Goal: Task Accomplishment & Management: Complete application form

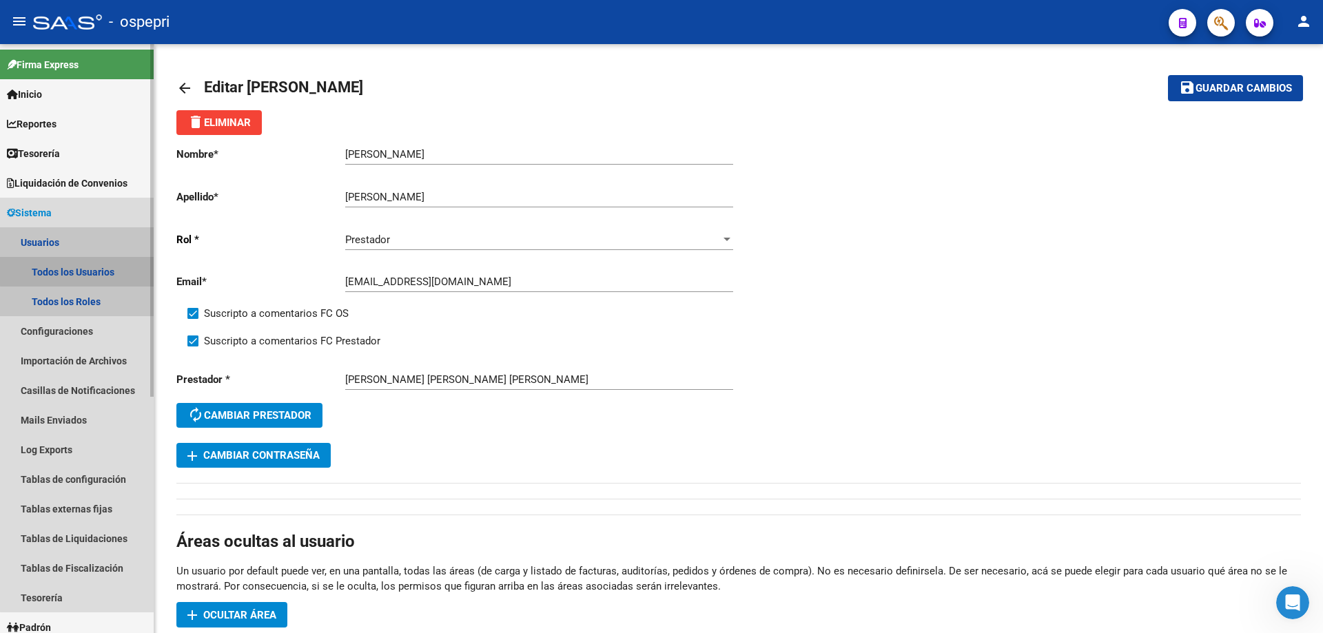
click at [79, 270] on link "Todos los Usuarios" at bounding box center [77, 272] width 154 height 30
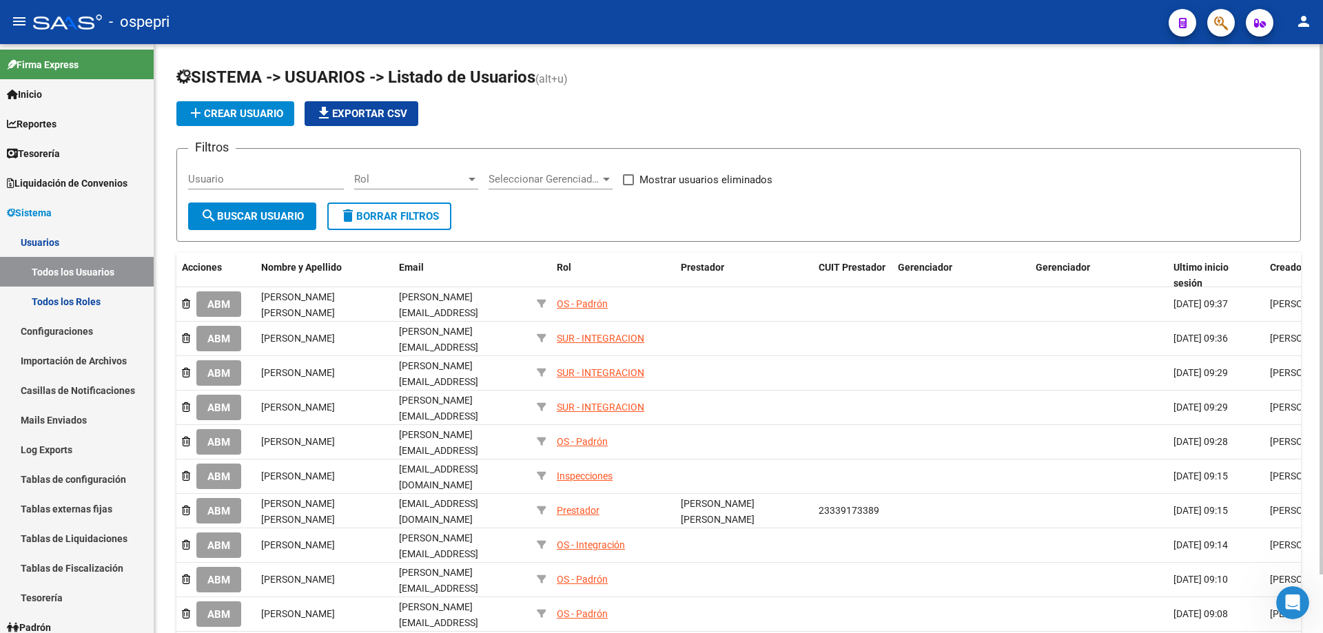
click at [239, 181] on input "Usuario" at bounding box center [266, 179] width 156 height 12
paste input "[EMAIL_ADDRESS][DOMAIN_NAME]"
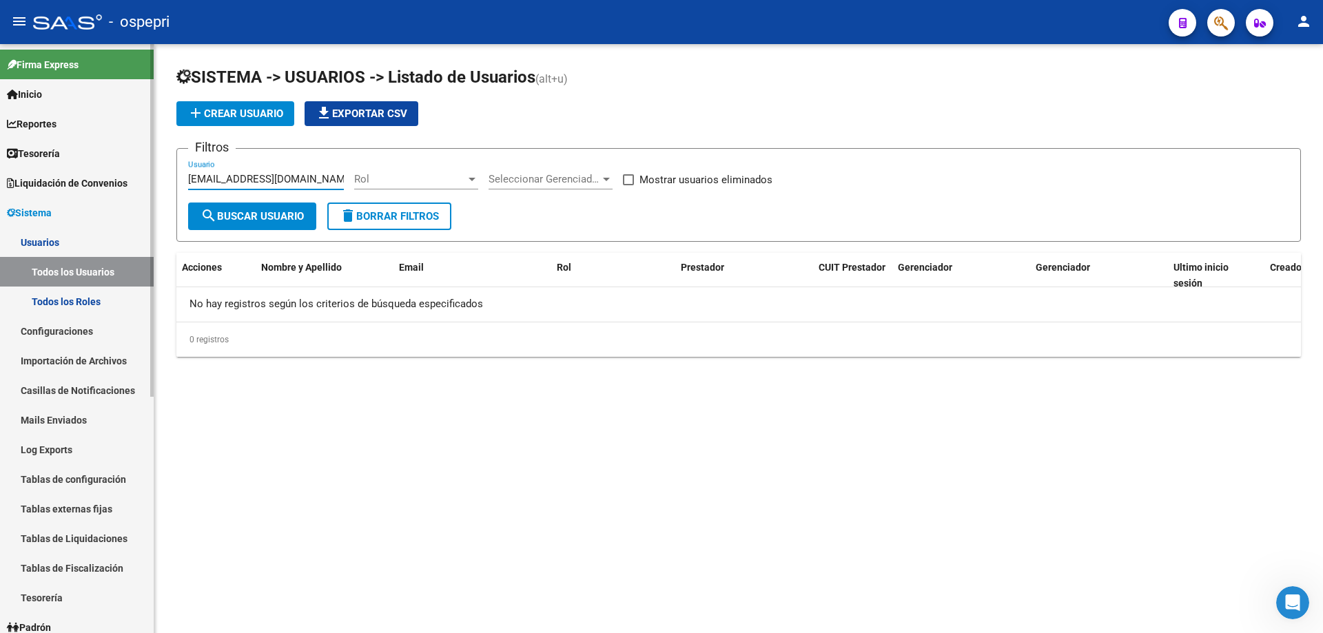
drag, startPoint x: 312, startPoint y: 181, endPoint x: 7, endPoint y: 184, distance: 305.2
click at [7, 184] on mat-sidenav-container "Firma Express Inicio Calendario SSS Instructivos Contacto OS Reportes Tablero d…" at bounding box center [661, 338] width 1323 height 589
paste input "20-41092472-3"
click at [220, 176] on input "20410924723" at bounding box center [266, 179] width 156 height 12
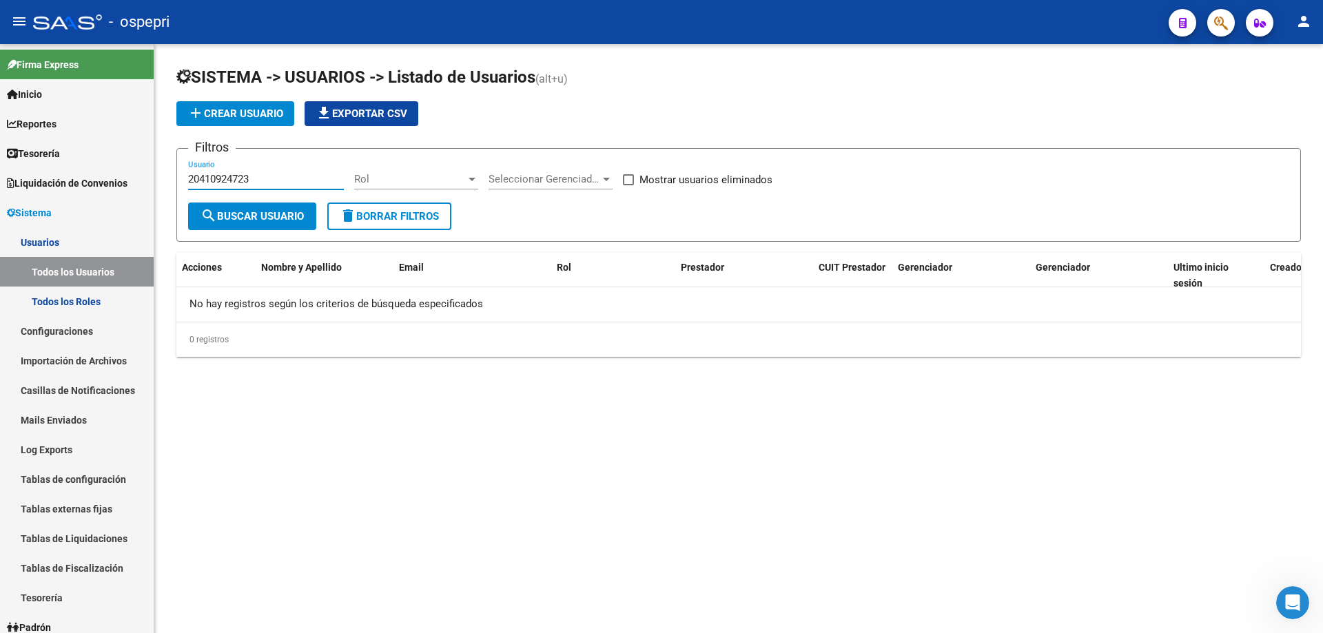
click at [220, 176] on input "20410924723" at bounding box center [266, 179] width 156 height 12
type input "20410924723"
click at [256, 222] on span "search Buscar Usuario" at bounding box center [251, 216] width 103 height 12
click at [260, 108] on span "add Crear Usuario" at bounding box center [235, 113] width 96 height 12
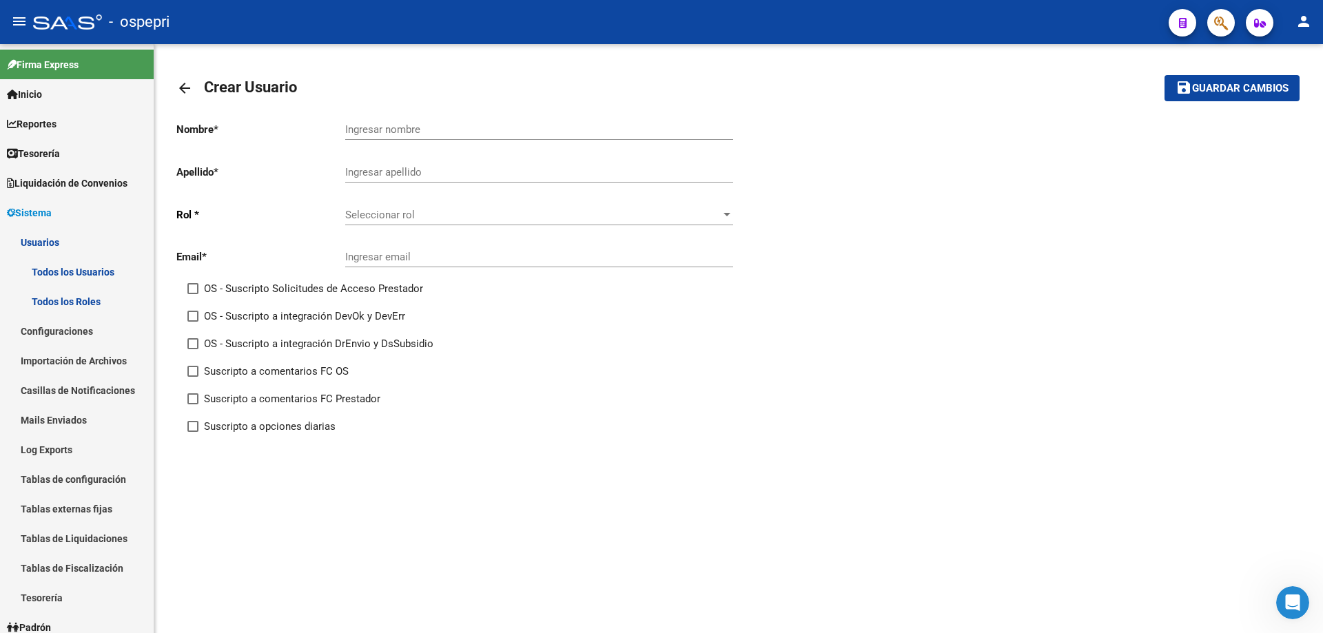
click at [415, 127] on input "Ingresar nombre" at bounding box center [539, 129] width 388 height 12
paste input "FACUNDO"
type input "FACUNDO"
click at [383, 169] on input "Ingresar apellido" at bounding box center [539, 172] width 388 height 12
paste input "[PERSON_NAME]"
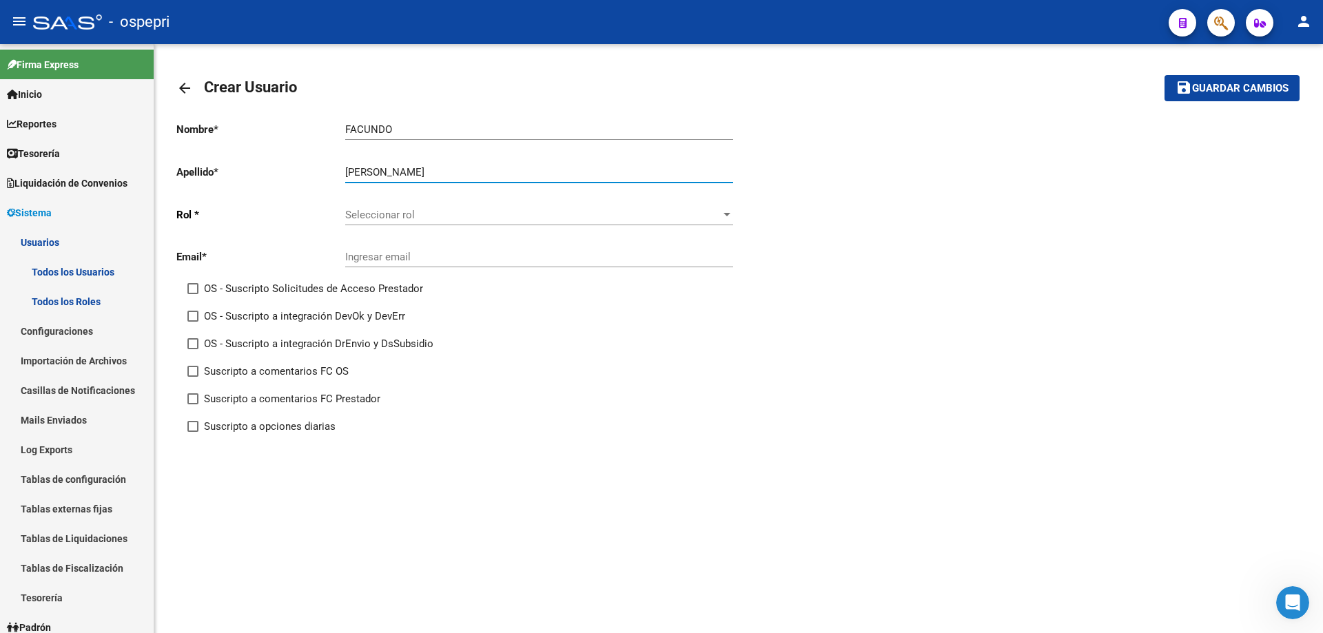
type input "[PERSON_NAME]"
click at [371, 210] on span "Seleccionar rol" at bounding box center [532, 215] width 375 height 12
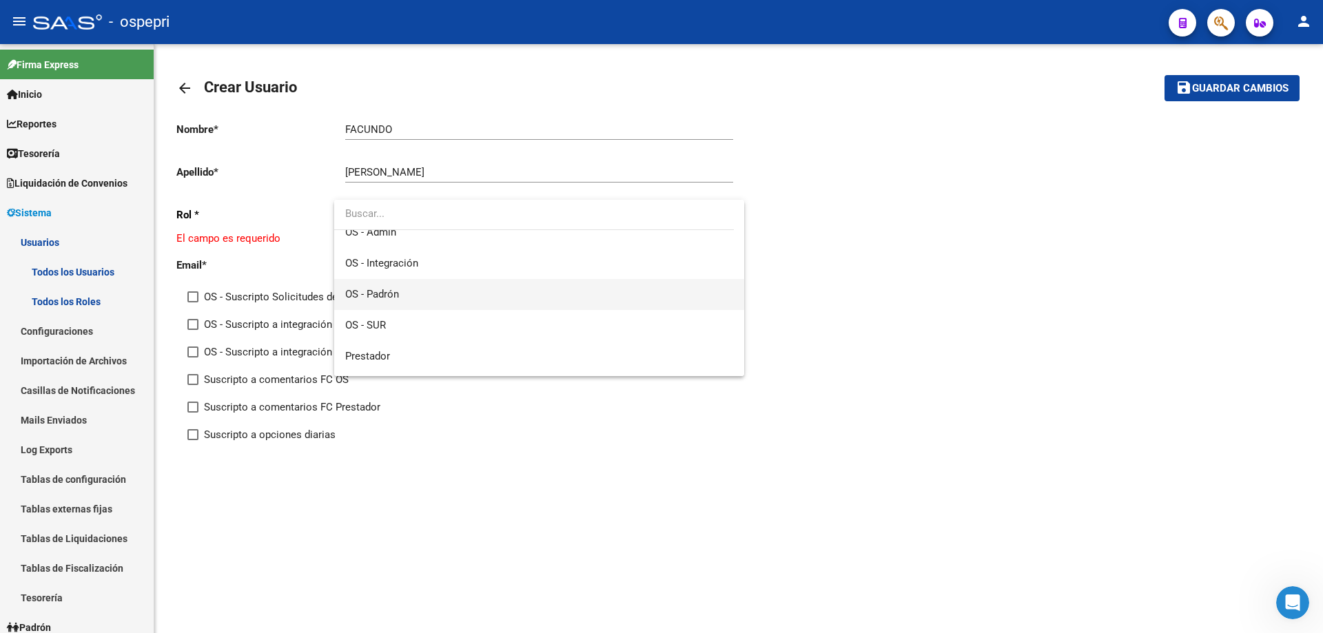
scroll to position [196, 0]
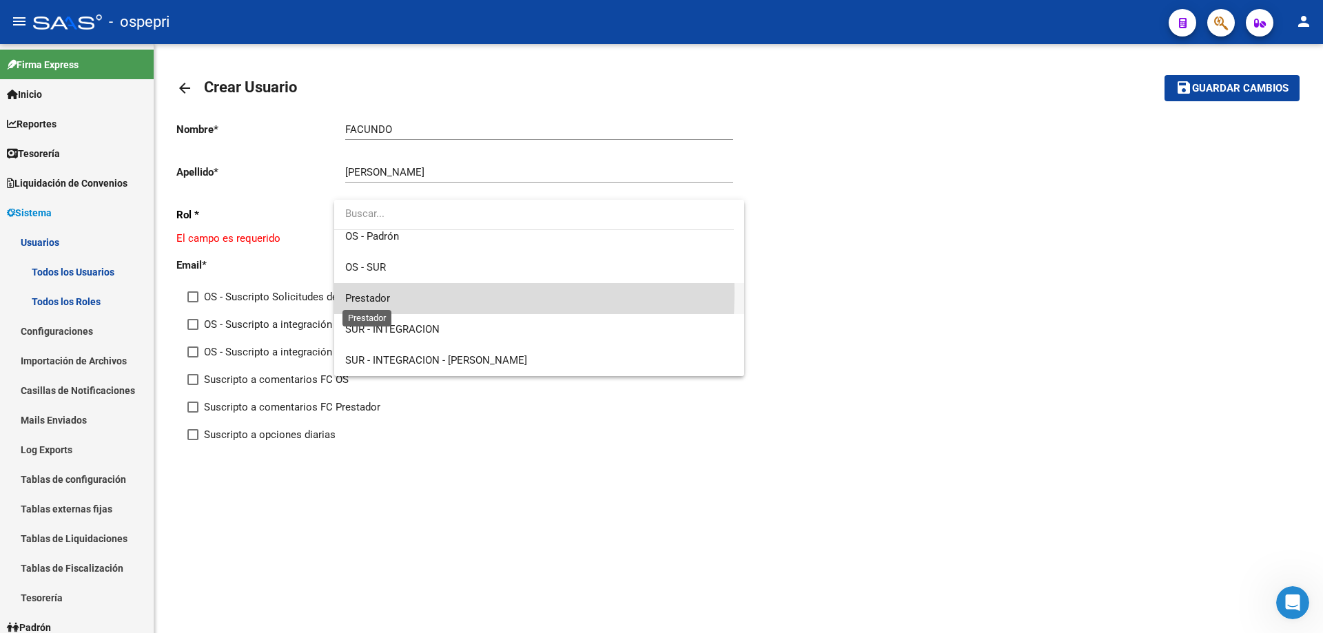
click at [371, 293] on span "Prestador" at bounding box center [367, 298] width 45 height 12
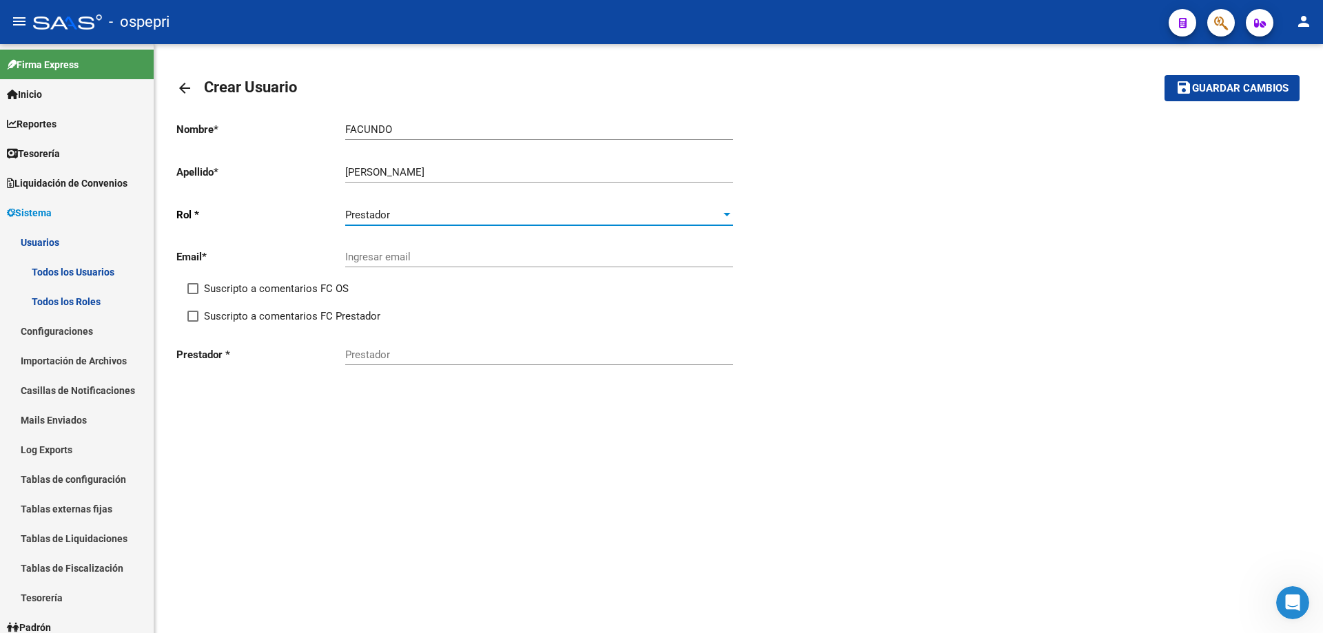
click at [383, 258] on input "Ingresar email" at bounding box center [539, 257] width 388 height 12
paste input "[EMAIL_ADDRESS][DOMAIN_NAME]"
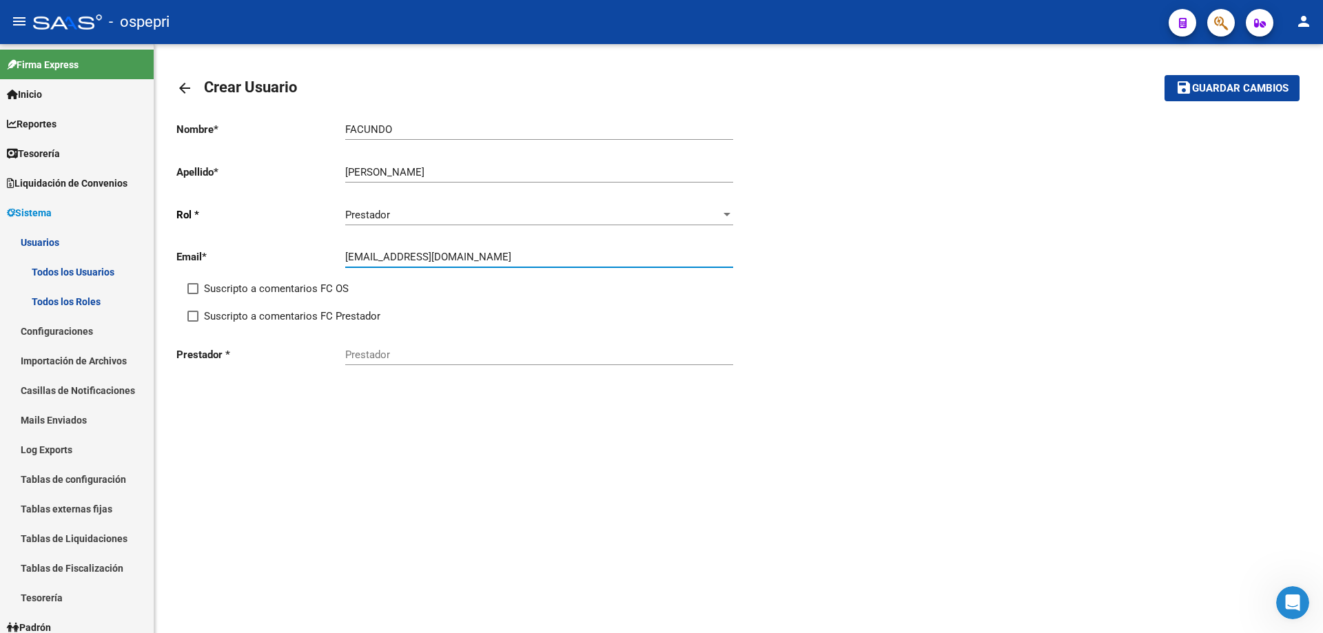
type input "[EMAIL_ADDRESS][DOMAIN_NAME]"
click at [193, 290] on span at bounding box center [192, 288] width 11 height 11
click at [193, 294] on input "Suscripto a comentarios FC OS" at bounding box center [192, 294] width 1 height 1
checkbox input "true"
click at [193, 314] on span at bounding box center [192, 316] width 11 height 11
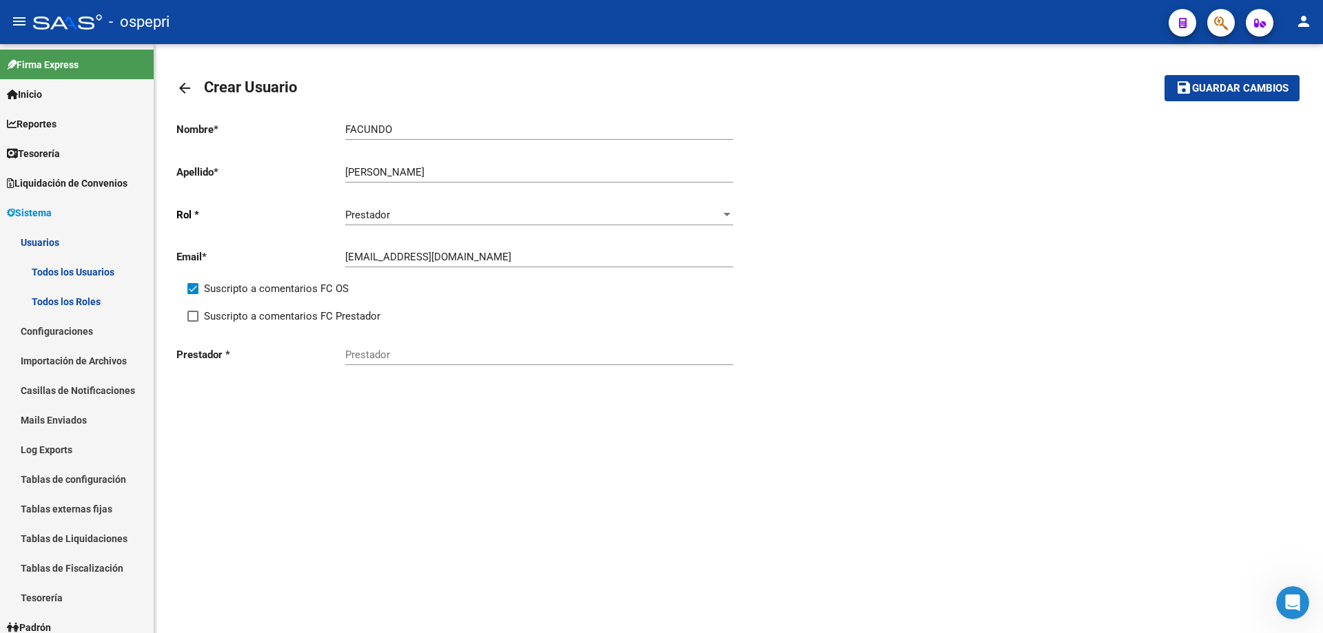
click at [193, 322] on input "Suscripto a comentarios FC Prestador" at bounding box center [192, 322] width 1 height 1
checkbox input "true"
click at [402, 355] on input "Prestador" at bounding box center [539, 355] width 388 height 12
paste input "20410924723"
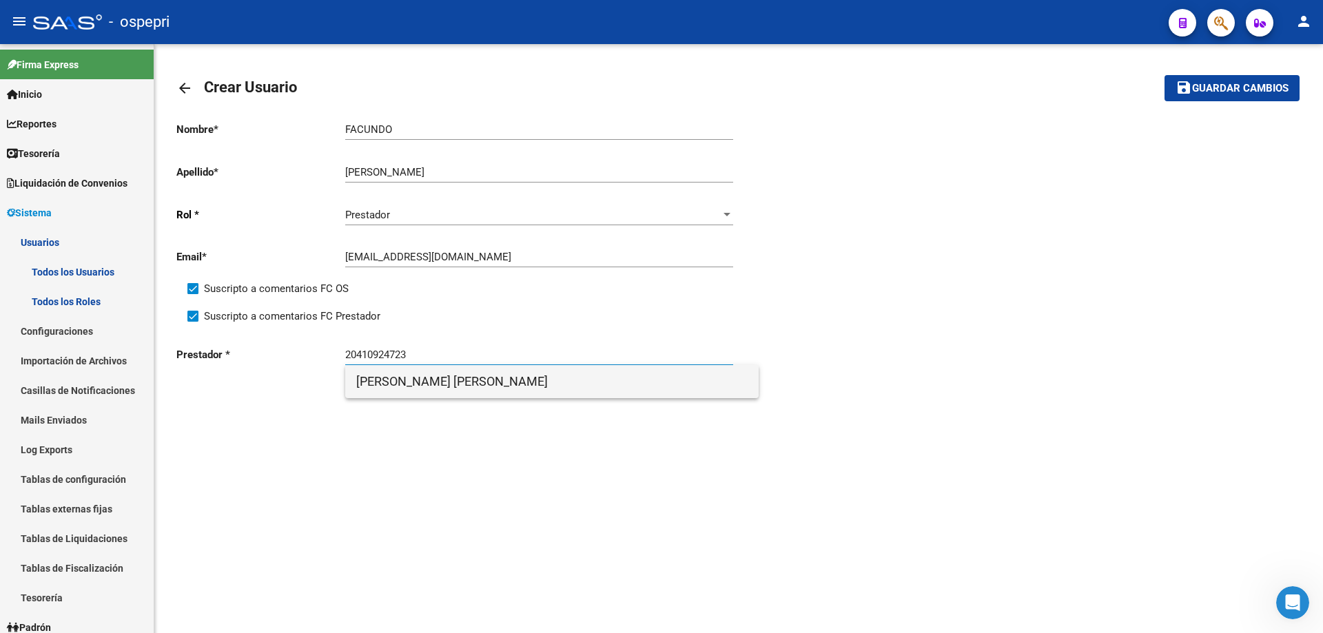
click at [433, 383] on span "[PERSON_NAME] [PERSON_NAME]" at bounding box center [551, 381] width 391 height 33
type input "[PERSON_NAME] [PERSON_NAME]"
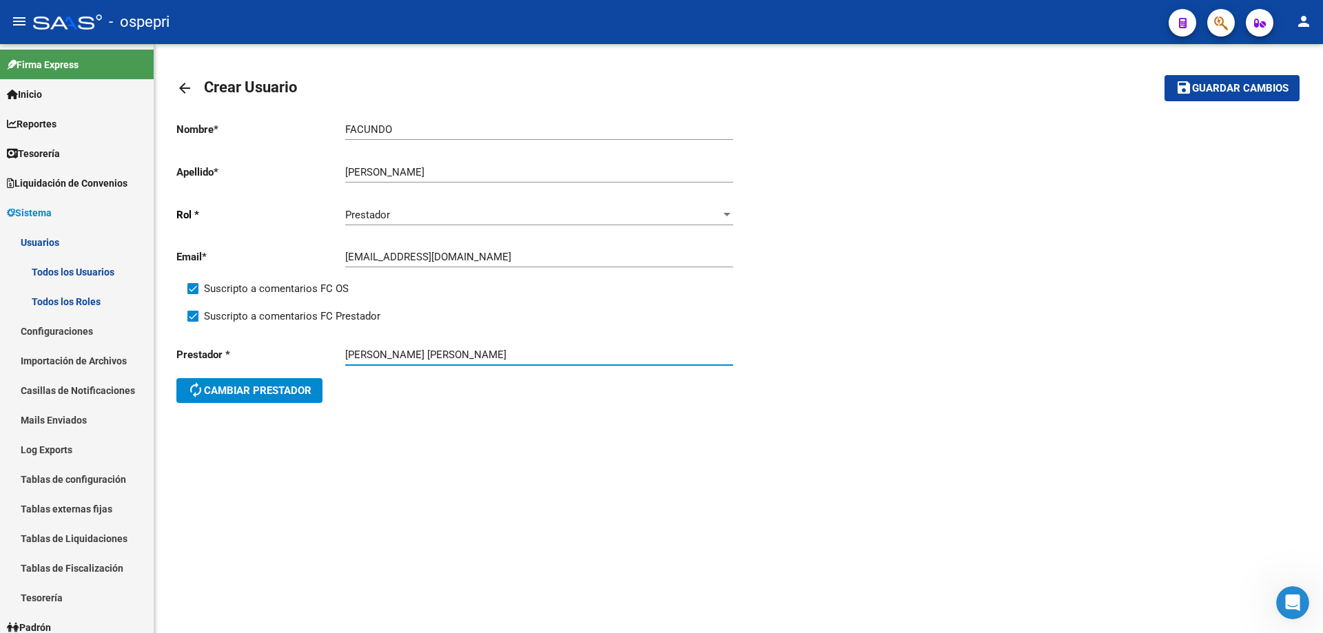
click at [1224, 86] on span "Guardar cambios" at bounding box center [1240, 89] width 96 height 12
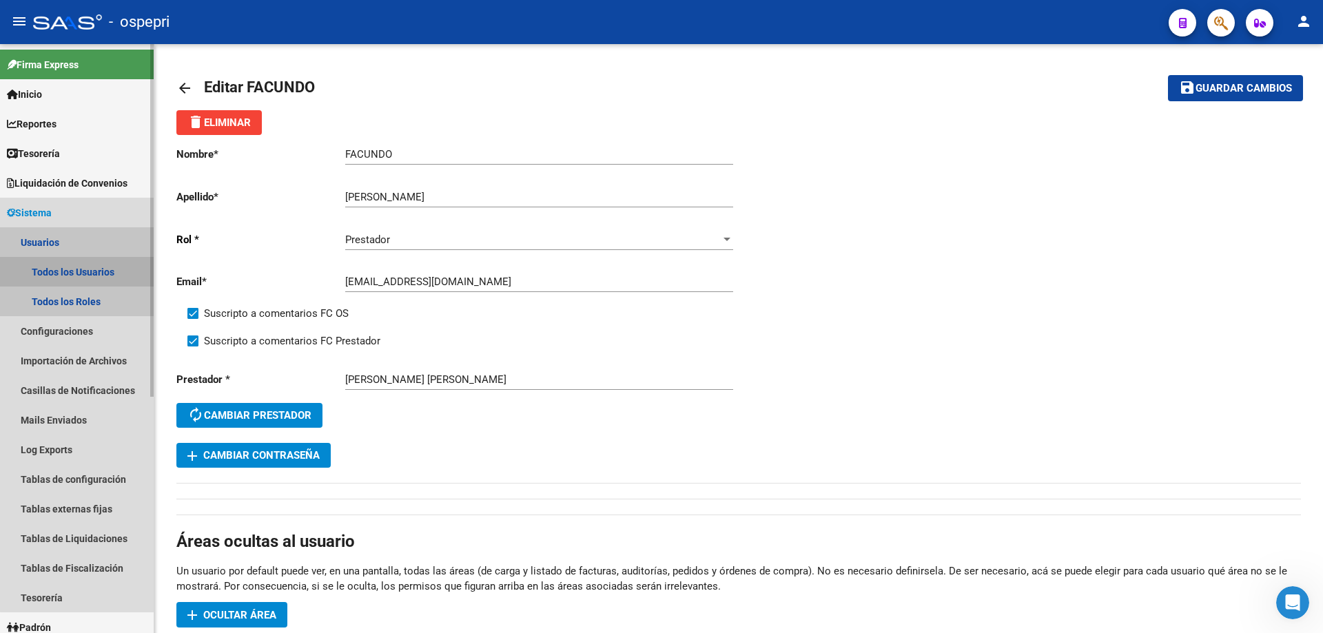
click at [79, 274] on link "Todos los Usuarios" at bounding box center [77, 272] width 154 height 30
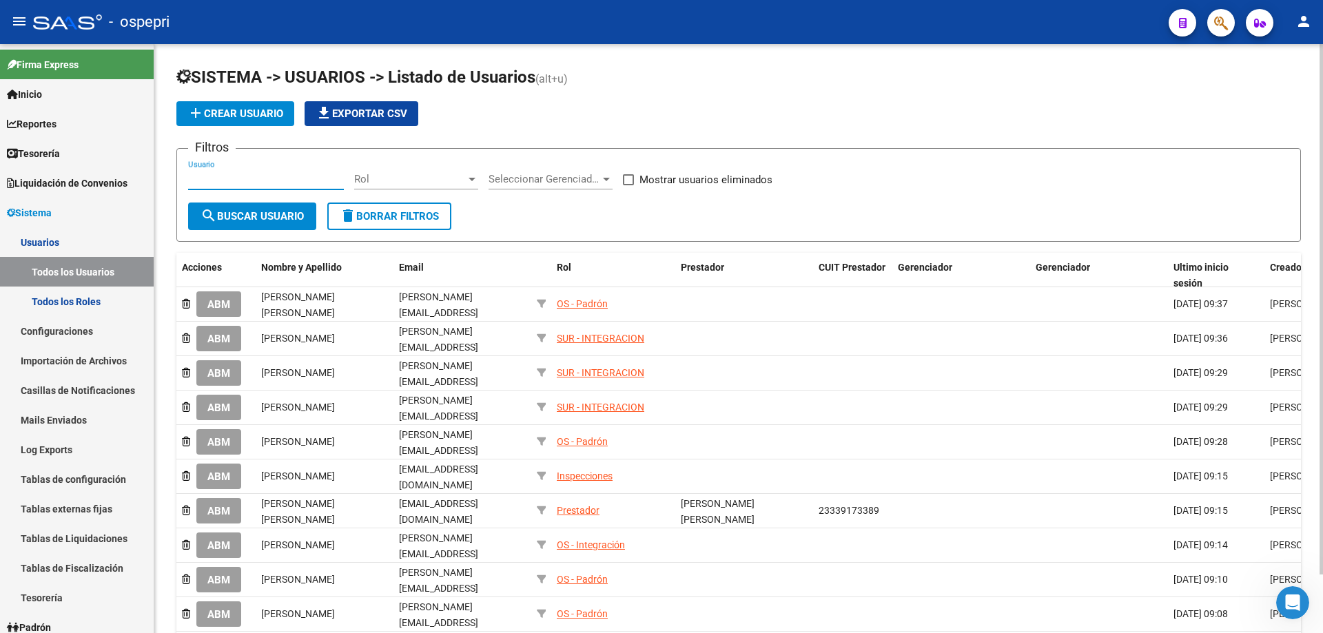
click at [243, 181] on input "Usuario" at bounding box center [266, 179] width 156 height 12
paste input "20410924723"
type input "20410924723"
click at [251, 218] on span "search Buscar Usuario" at bounding box center [251, 216] width 103 height 12
